Goal: Task Accomplishment & Management: Manage account settings

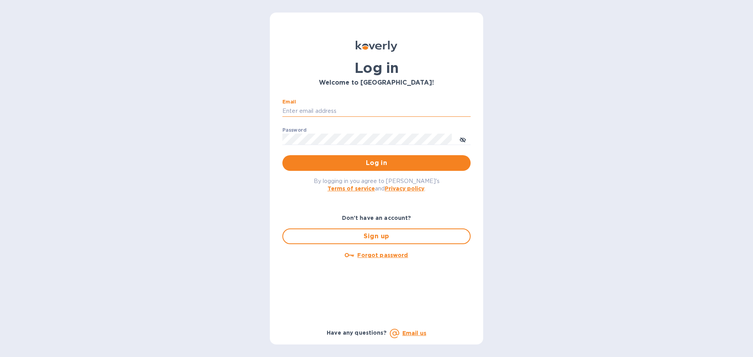
click at [323, 113] on input "Email" at bounding box center [377, 112] width 188 height 12
type input "[PERSON_NAME][EMAIL_ADDRESS][DOMAIN_NAME]"
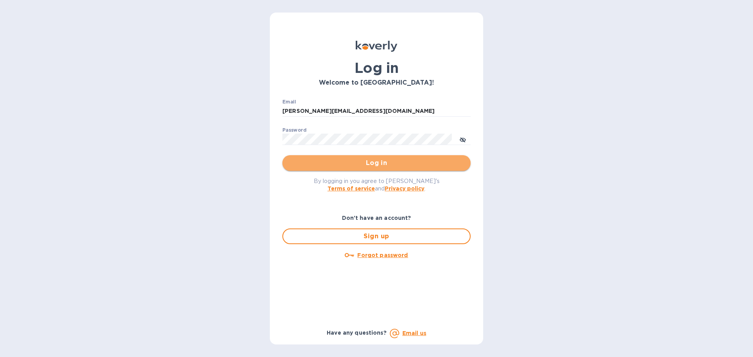
click at [334, 159] on span "Log in" at bounding box center [377, 163] width 176 height 9
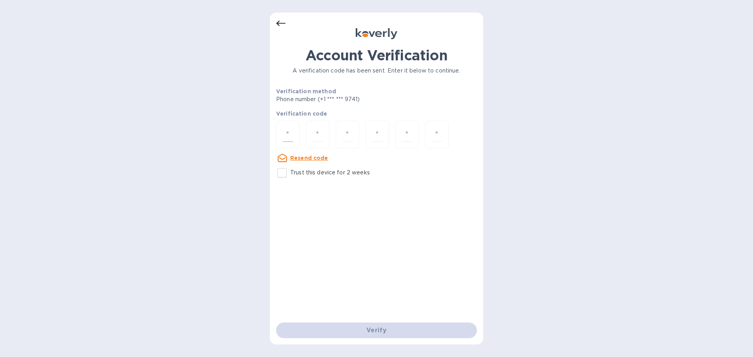
click at [285, 134] on input "number" at bounding box center [288, 135] width 10 height 15
paste input "7"
type input "7"
type input "8"
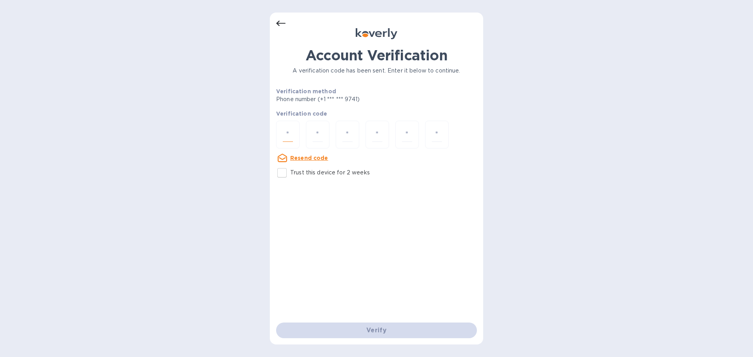
type input "9"
type input "0"
type input "6"
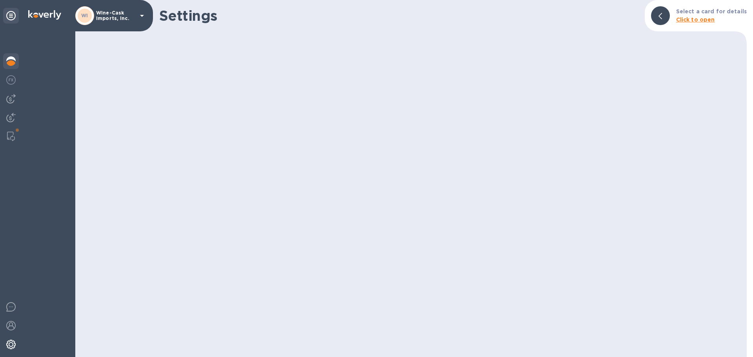
click at [7, 60] on img at bounding box center [10, 61] width 9 height 9
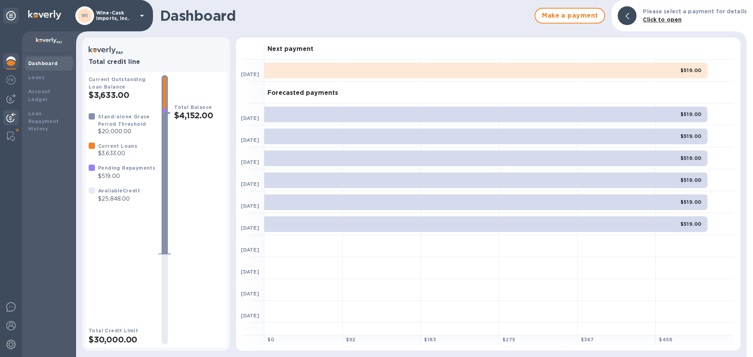
drag, startPoint x: 11, startPoint y: 104, endPoint x: 11, endPoint y: 111, distance: 6.7
click at [11, 104] on div at bounding box center [11, 99] width 16 height 16
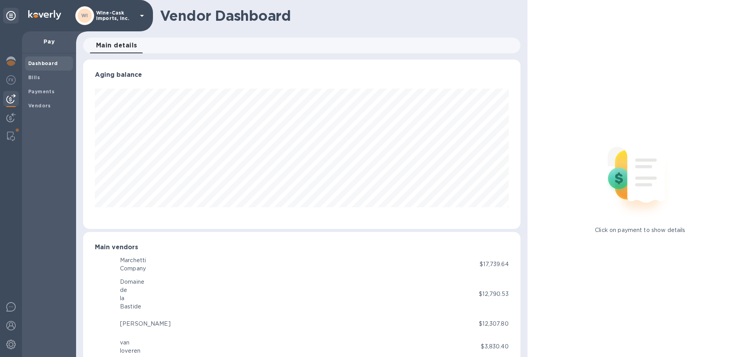
scroll to position [392248, 391984]
click at [11, 325] on img at bounding box center [10, 325] width 9 height 9
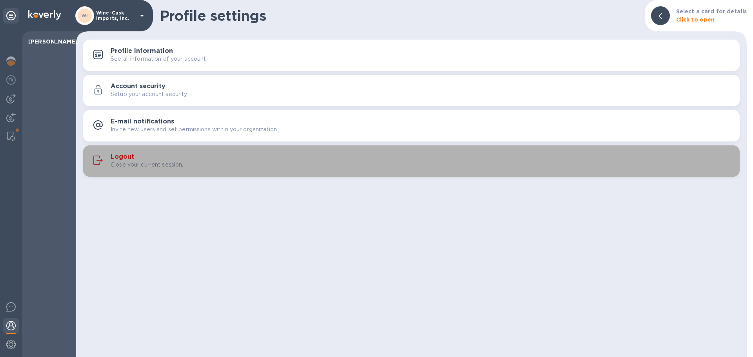
click at [118, 160] on h3 "Logout" at bounding box center [123, 156] width 24 height 7
